Goal: Transaction & Acquisition: Purchase product/service

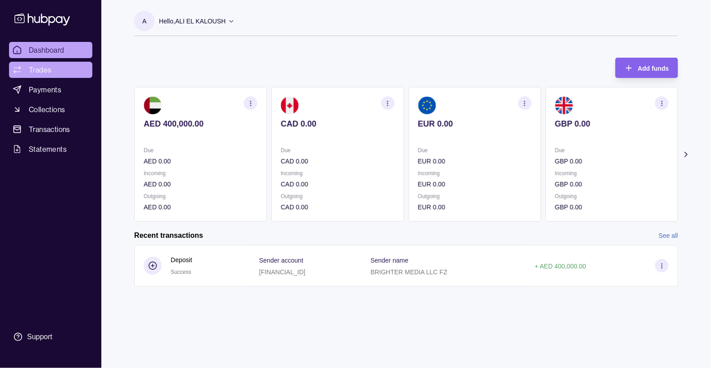
click at [27, 68] on link "Trades" at bounding box center [50, 70] width 83 height 16
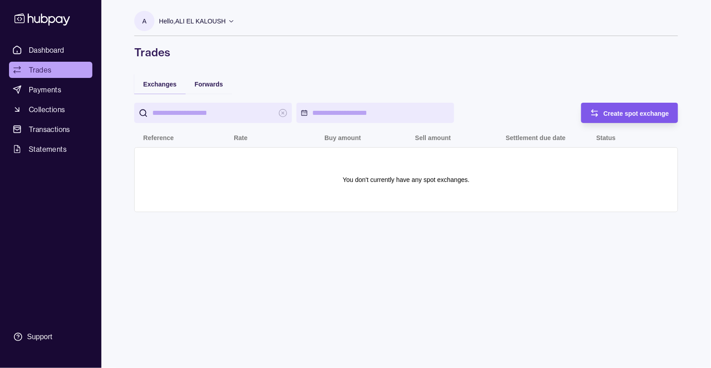
click at [620, 114] on span "Create spot exchange" at bounding box center [637, 113] width 66 height 7
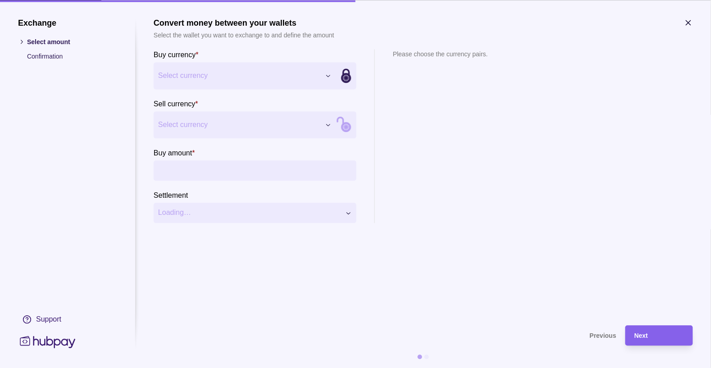
click at [321, 74] on button "Select currency" at bounding box center [245, 75] width 183 height 27
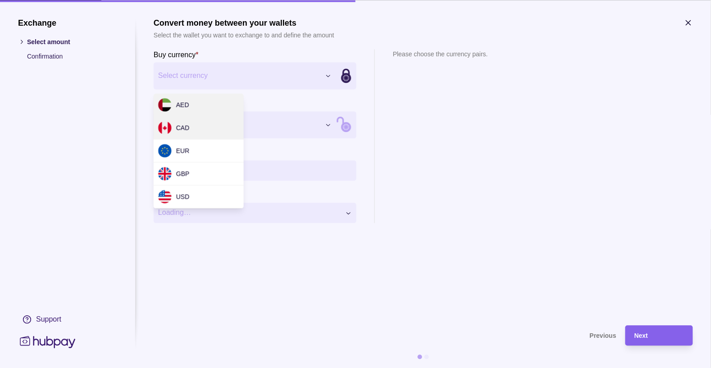
click at [183, 129] on span "CAD" at bounding box center [183, 127] width 14 height 7
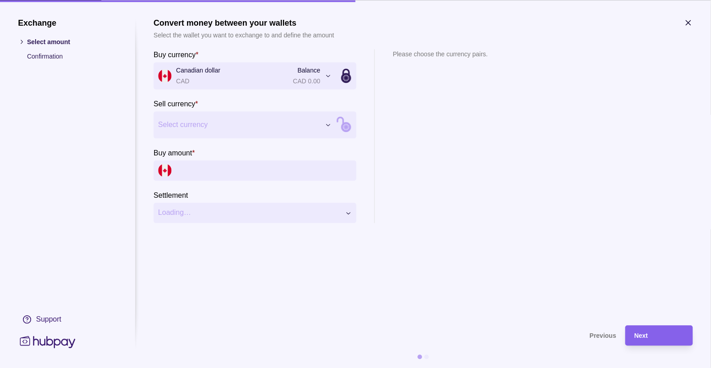
click at [326, 123] on icon "button" at bounding box center [328, 125] width 7 height 7
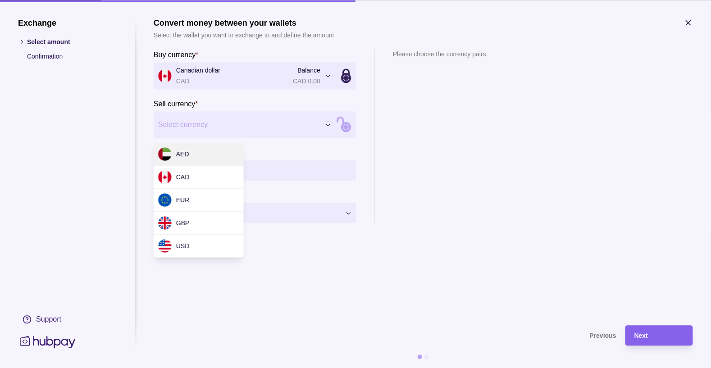
click at [188, 155] on span "AED" at bounding box center [182, 154] width 13 height 7
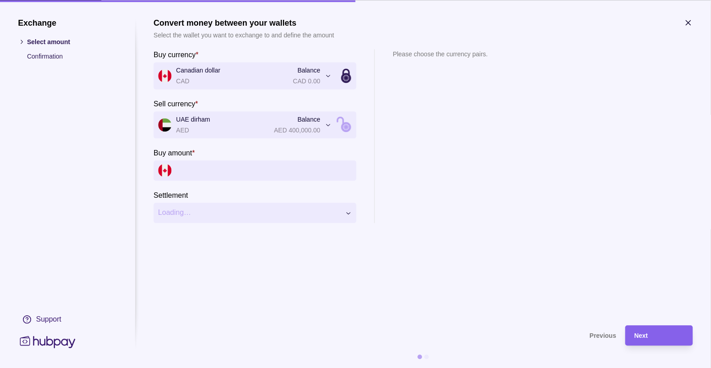
click at [232, 170] on input "Buy amount *" at bounding box center [264, 170] width 176 height 20
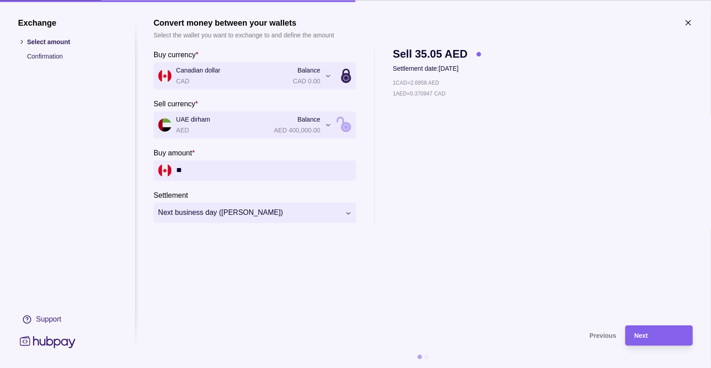
type input "*"
click at [322, 71] on button "Canadian dollar CAD Balance CAD 0.00" at bounding box center [245, 75] width 183 height 27
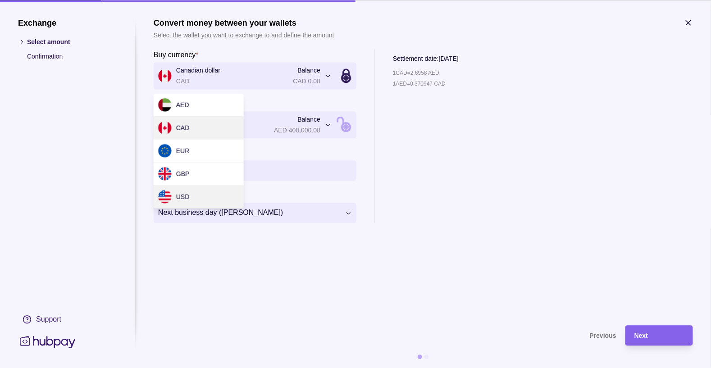
click at [172, 191] on div "USD" at bounding box center [174, 197] width 32 height 14
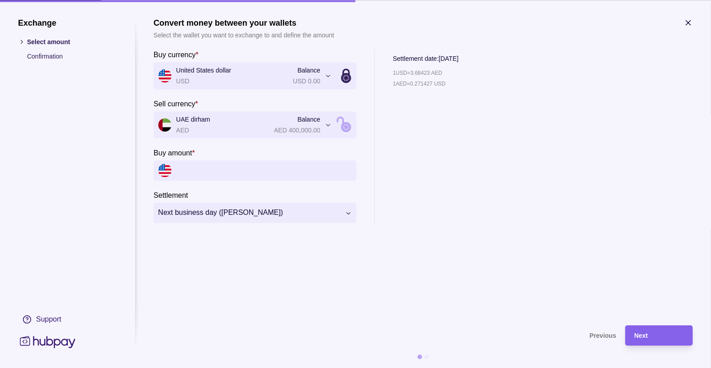
click at [217, 167] on input "Buy amount *" at bounding box center [264, 170] width 176 height 20
type input "*"
click at [327, 77] on icon "button" at bounding box center [328, 76] width 7 height 7
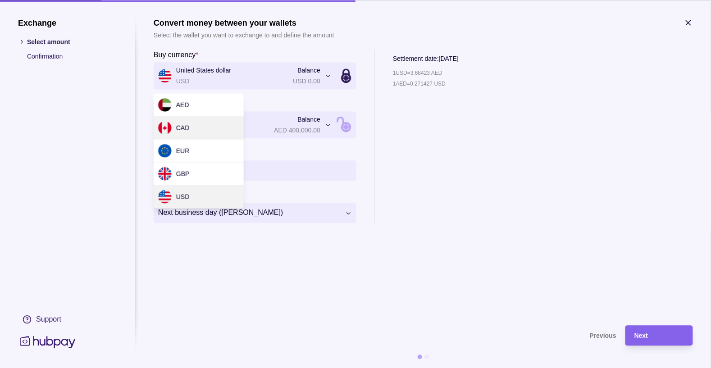
click at [199, 128] on div "CAD" at bounding box center [199, 128] width 90 height 23
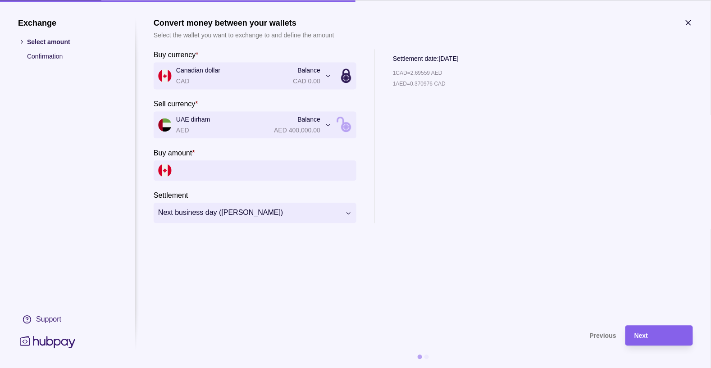
click at [206, 173] on input "Buy amount *" at bounding box center [264, 170] width 176 height 20
type input "*******"
click at [644, 334] on span "Next" at bounding box center [642, 336] width 14 height 7
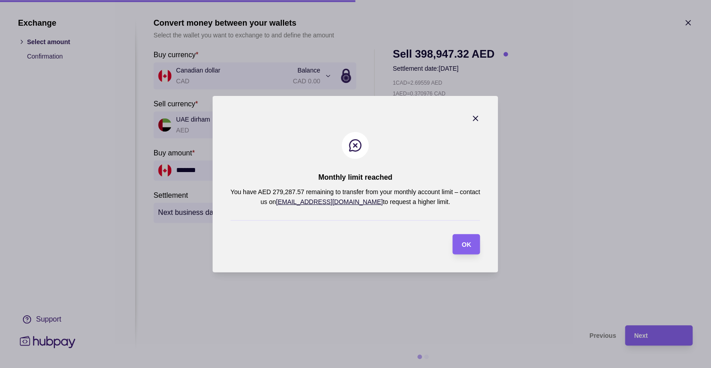
click at [474, 119] on icon "button" at bounding box center [476, 118] width 9 height 9
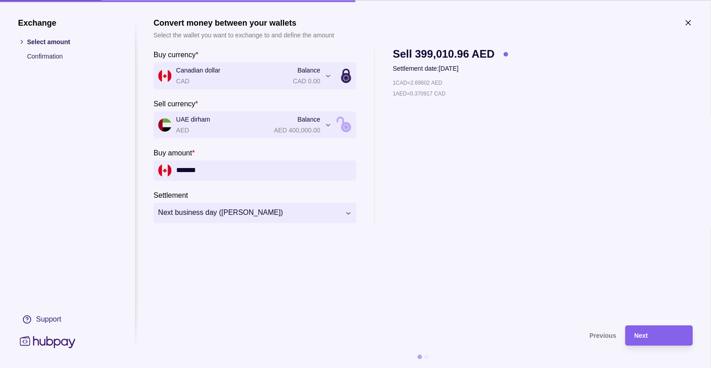
click at [688, 27] on icon "button" at bounding box center [688, 22] width 9 height 9
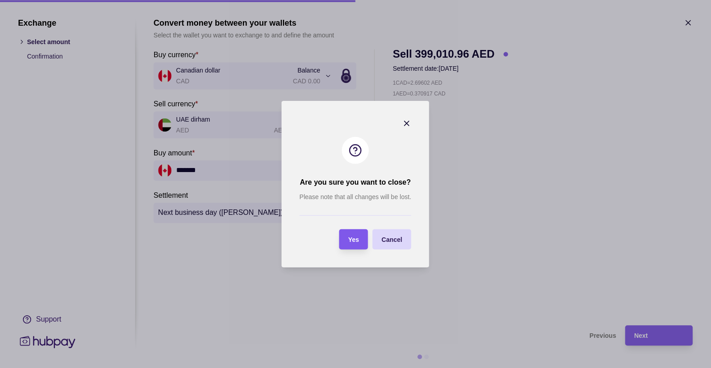
click at [359, 239] on span "Yes" at bounding box center [353, 239] width 11 height 7
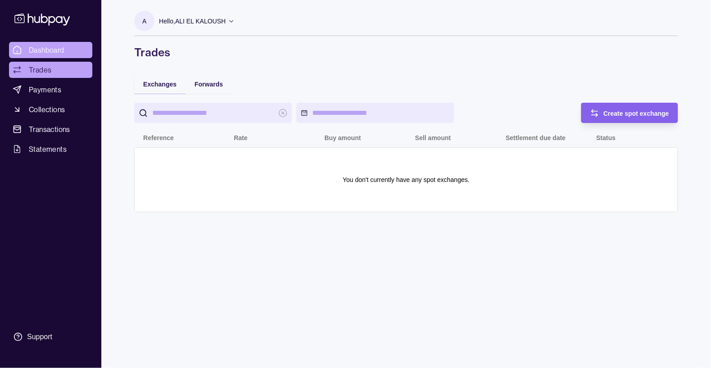
click at [49, 49] on span "Dashboard" at bounding box center [47, 50] width 36 height 11
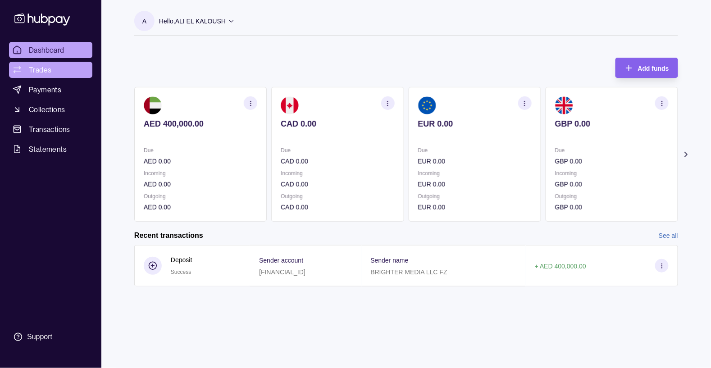
click at [34, 70] on span "Trades" at bounding box center [40, 69] width 23 height 11
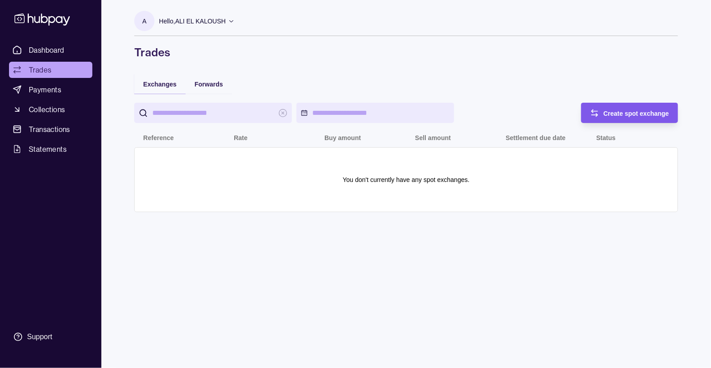
click at [619, 118] on div "Create spot exchange" at bounding box center [637, 113] width 66 height 11
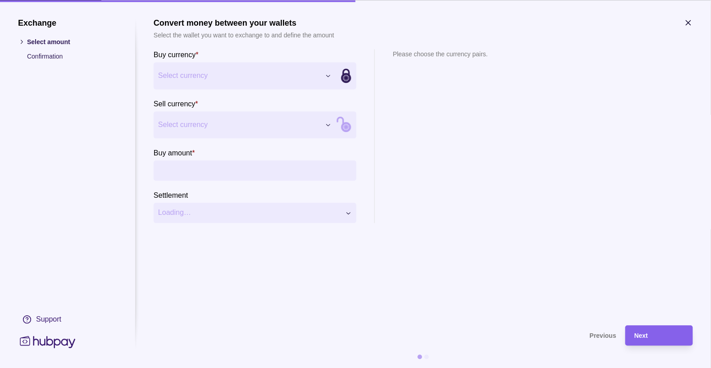
click at [328, 83] on button "Select currency" at bounding box center [245, 75] width 183 height 27
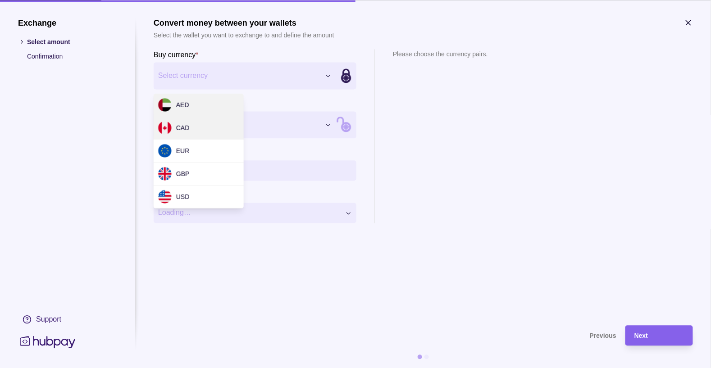
click at [197, 128] on div "CAD" at bounding box center [199, 128] width 90 height 23
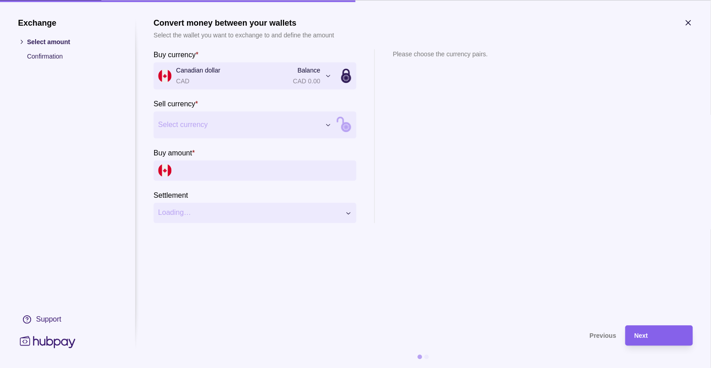
click at [327, 126] on icon "button" at bounding box center [328, 125] width 7 height 7
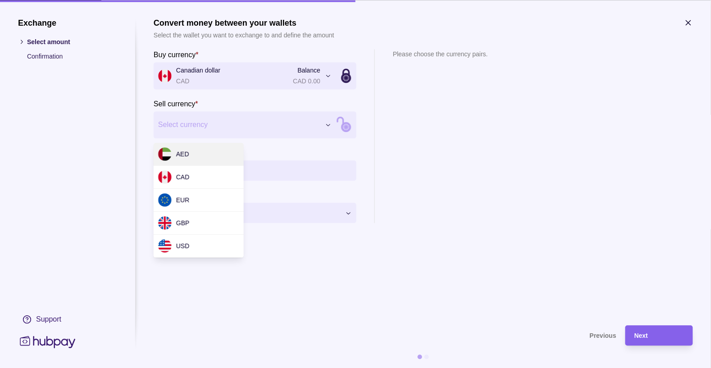
click at [193, 156] on div "AED" at bounding box center [199, 154] width 90 height 23
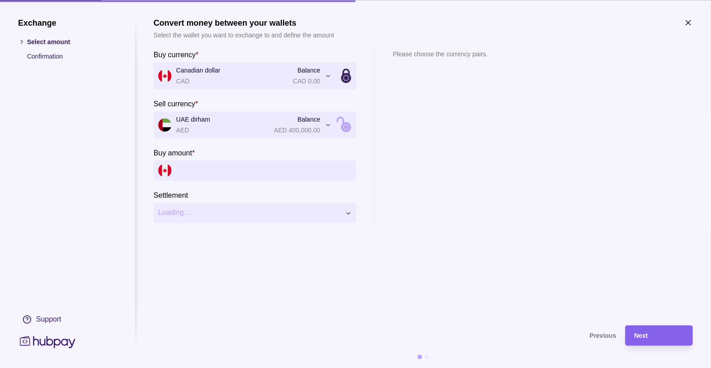
click at [223, 168] on input "Buy amount *" at bounding box center [264, 170] width 176 height 20
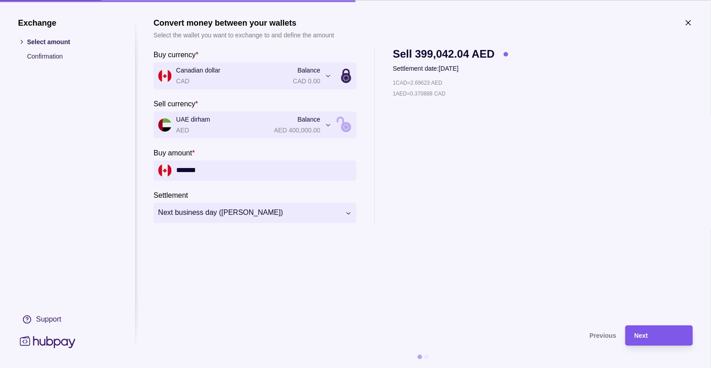
type input "*******"
click at [646, 339] on span "Next" at bounding box center [642, 336] width 14 height 7
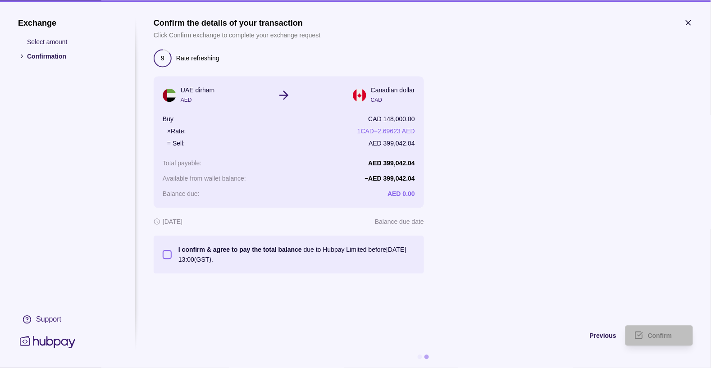
click at [159, 256] on section "I confirm & agree to pay the total balance due to Hubpay Limited before 24 Sep …" at bounding box center [289, 255] width 270 height 38
click at [166, 252] on button "I confirm & agree to pay the total balance due to Hubpay Limited before 24 Sep …" at bounding box center [167, 254] width 9 height 9
click at [665, 331] on div "Confirm" at bounding box center [666, 335] width 36 height 11
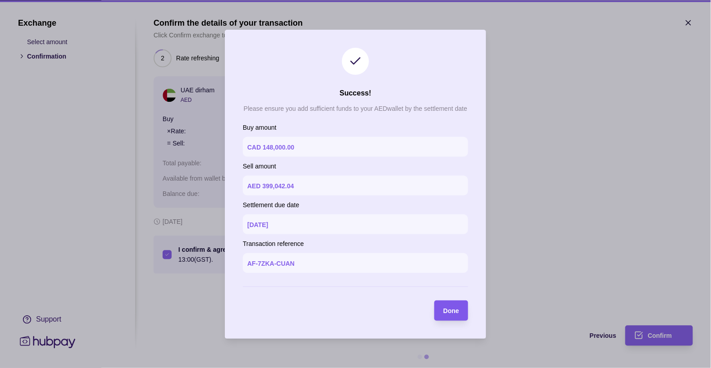
click at [450, 311] on span "Done" at bounding box center [452, 310] width 16 height 7
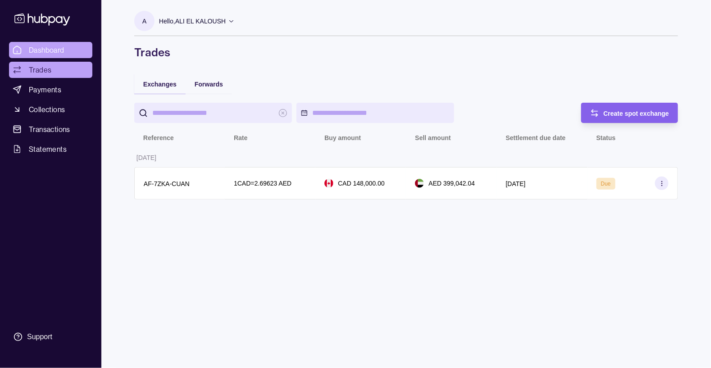
click at [46, 55] on span "Dashboard" at bounding box center [47, 50] width 36 height 11
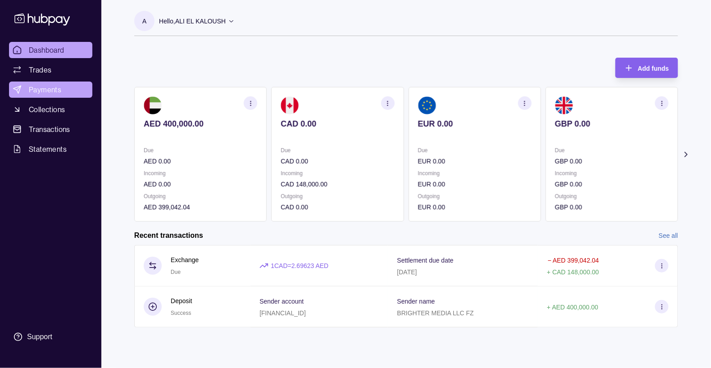
click at [41, 95] on span "Payments" at bounding box center [45, 89] width 32 height 11
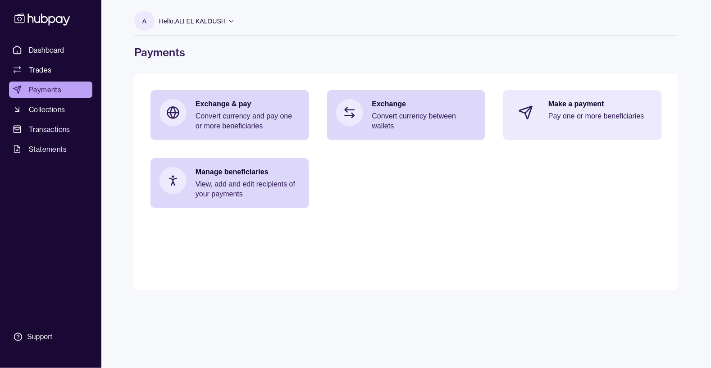
click at [583, 119] on p "Pay one or more beneficiaries" at bounding box center [601, 116] width 105 height 10
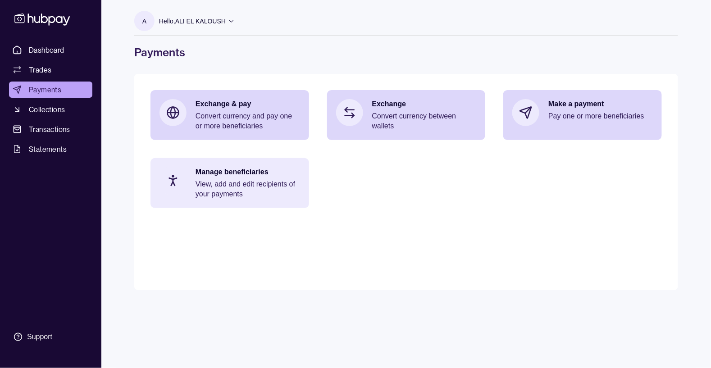
click at [225, 186] on p "View, add and edit recipients of your payments" at bounding box center [248, 189] width 105 height 20
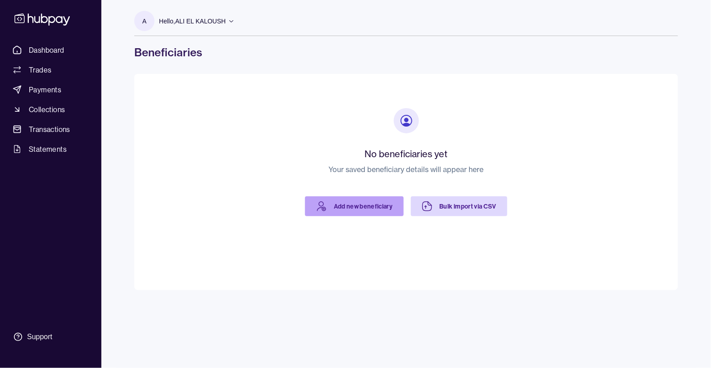
click at [339, 210] on link "Add new beneficiary" at bounding box center [354, 207] width 99 height 20
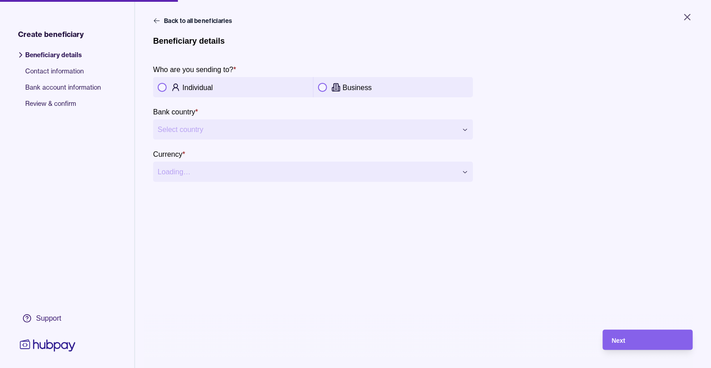
click at [352, 84] on p "Business" at bounding box center [357, 88] width 29 height 8
click at [217, 132] on span "Select country" at bounding box center [308, 129] width 300 height 11
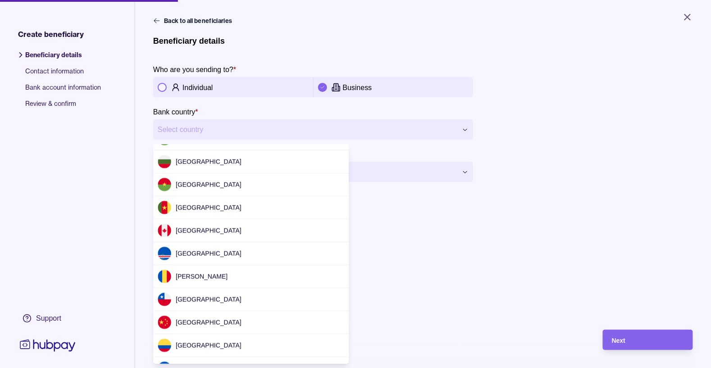
scroll to position [313, 0]
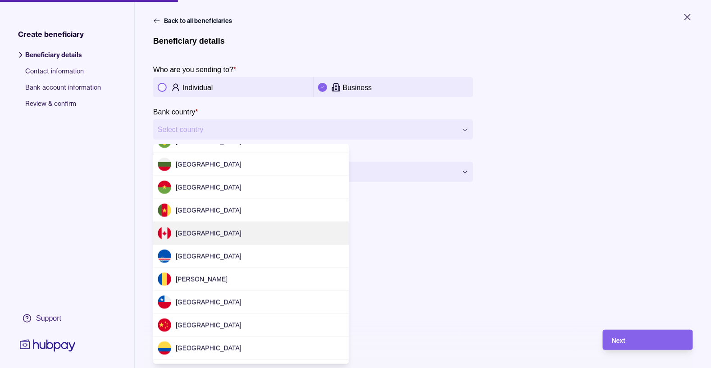
click at [187, 231] on span "Canada" at bounding box center [209, 233] width 66 height 7
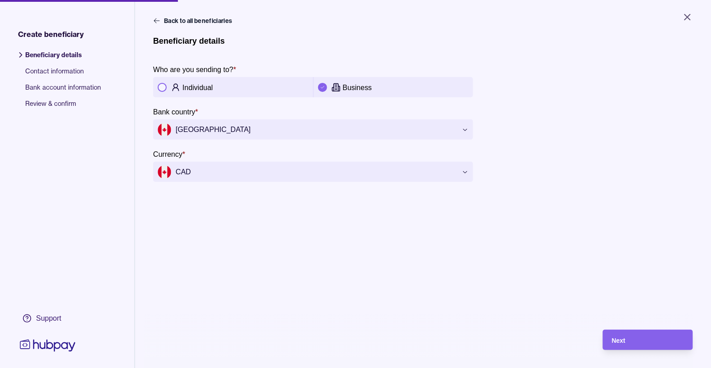
click at [229, 170] on span "CAD" at bounding box center [308, 172] width 300 height 14
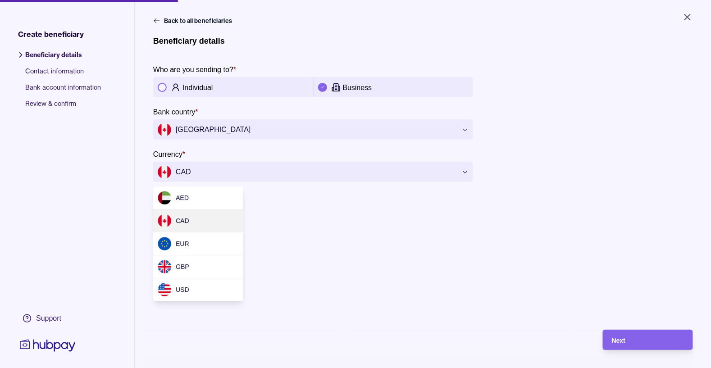
click at [312, 284] on div "**********" at bounding box center [425, 200] width 544 height 368
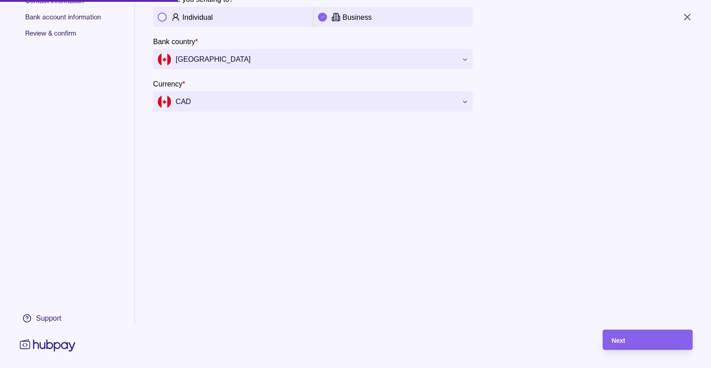
scroll to position [36, 0]
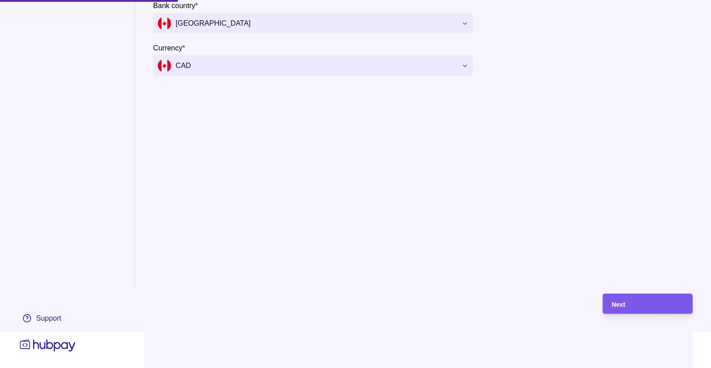
click at [618, 314] on div "Next" at bounding box center [642, 304] width 86 height 20
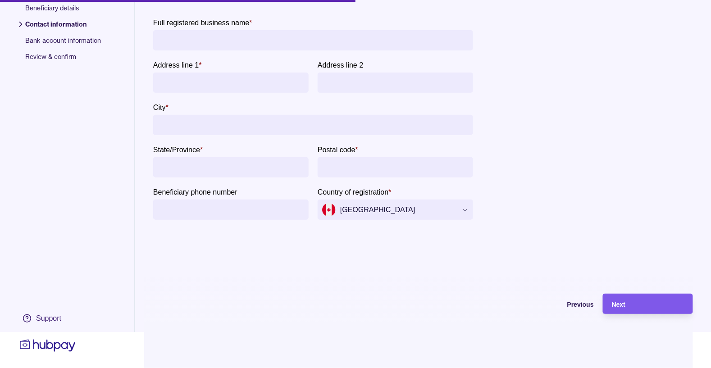
scroll to position [0, 0]
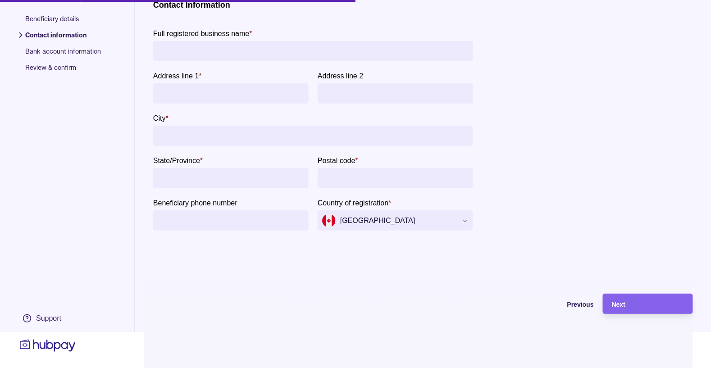
click at [206, 52] on input "Full registered business name *" at bounding box center [313, 51] width 311 height 20
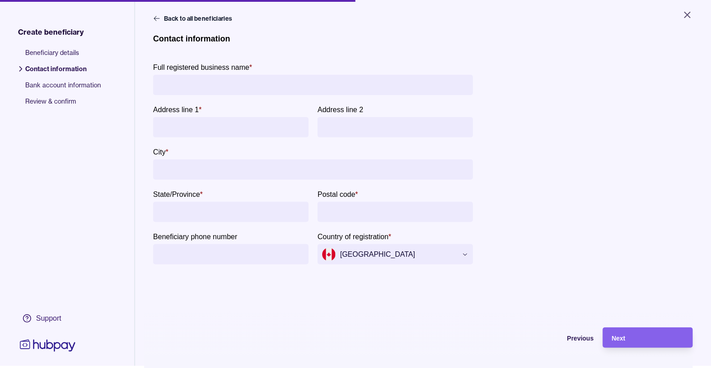
scroll to position [1, 0]
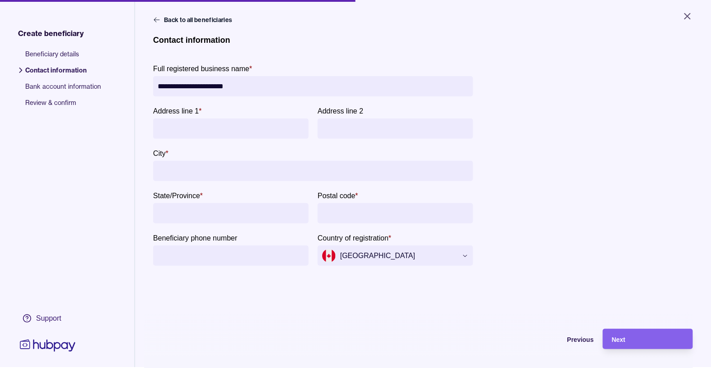
type input "**********"
